Goal: Task Accomplishment & Management: Complete application form

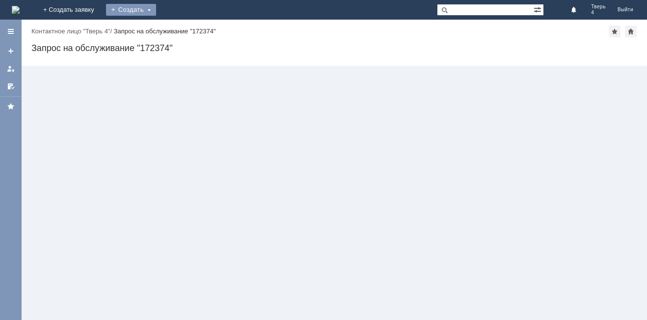
click at [156, 8] on div "Создать" at bounding box center [131, 10] width 50 height 12
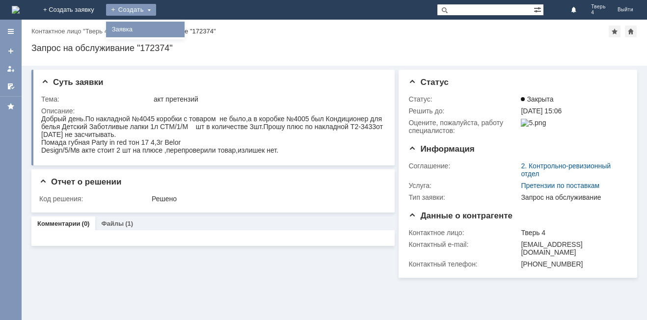
click at [185, 36] on div "Заявка" at bounding box center [145, 30] width 79 height 16
click at [156, 6] on div "Создать" at bounding box center [131, 10] width 50 height 12
click at [183, 26] on link "Заявка" at bounding box center [145, 30] width 75 height 12
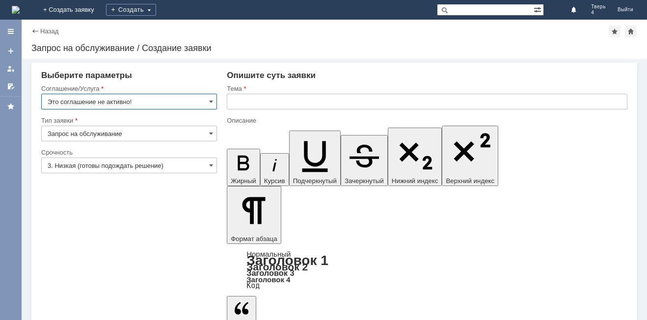
click at [207, 99] on input "Это соглашение не активно!" at bounding box center [129, 102] width 176 height 16
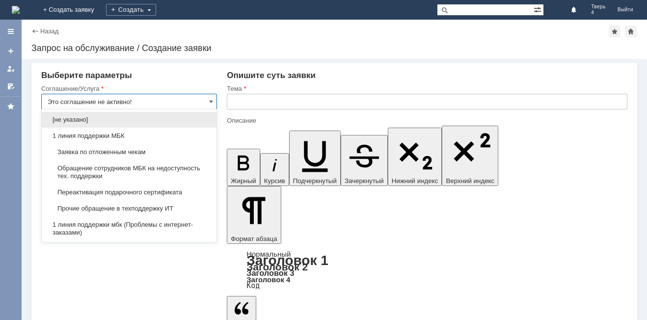
click at [124, 150] on span "Заявка по отложенным чекам" at bounding box center [129, 152] width 163 height 8
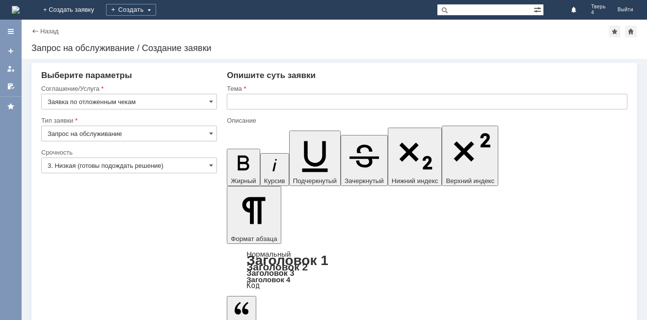
type input "Заявка по отложенным чекам"
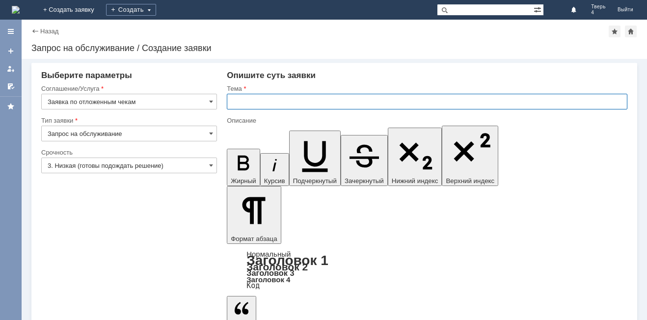
click at [238, 95] on input "text" at bounding box center [427, 102] width 400 height 16
type input "л"
type input "отложенные чеки"
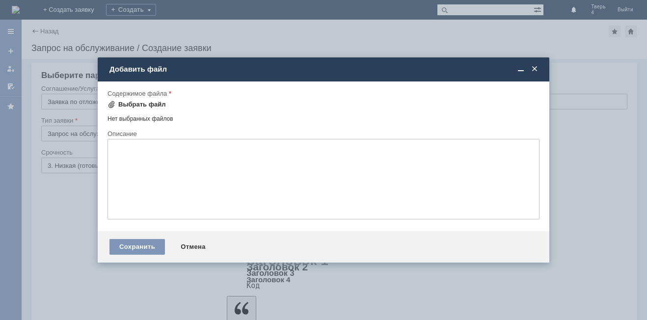
click at [130, 108] on div "Выбрать файл" at bounding box center [136, 105] width 58 height 12
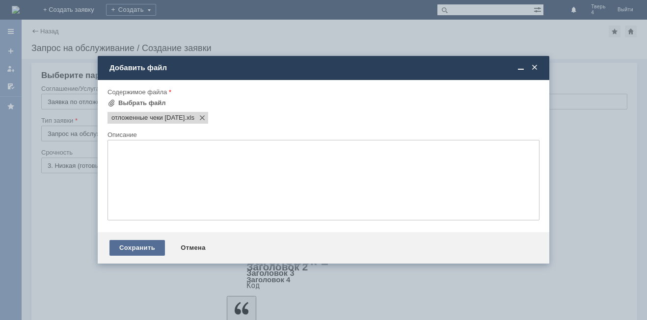
click at [131, 245] on div "Сохранить" at bounding box center [136, 248] width 55 height 16
